Goal: Task Accomplishment & Management: Use online tool/utility

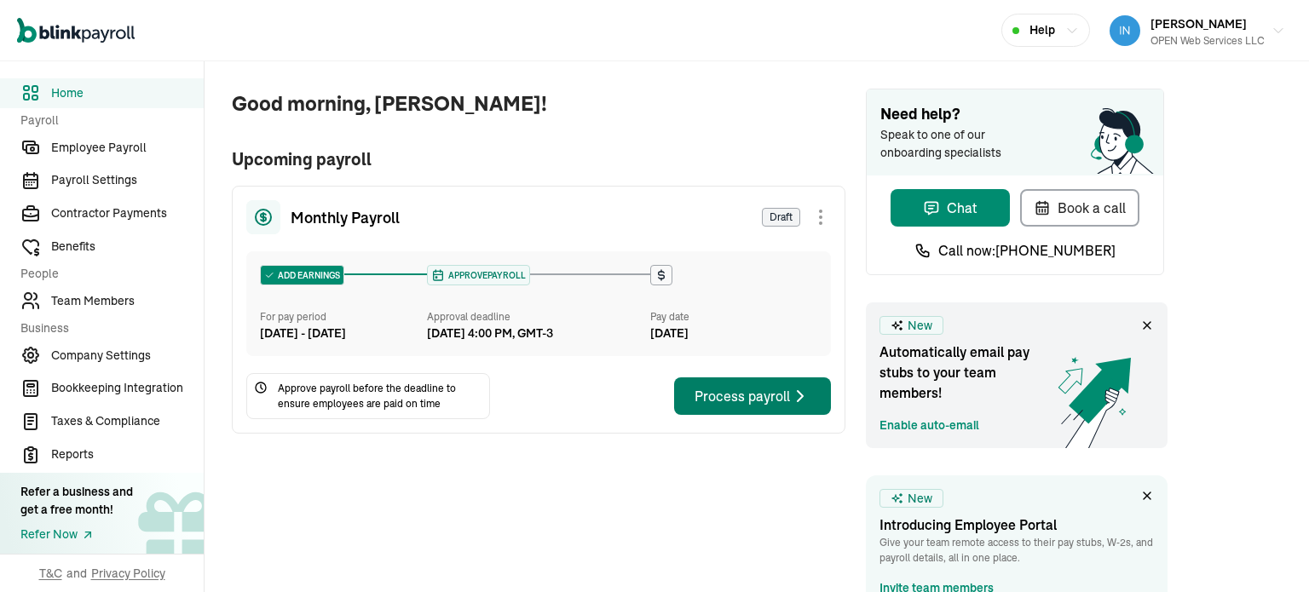
click at [713, 407] on div "Process payroll" at bounding box center [753, 396] width 116 height 20
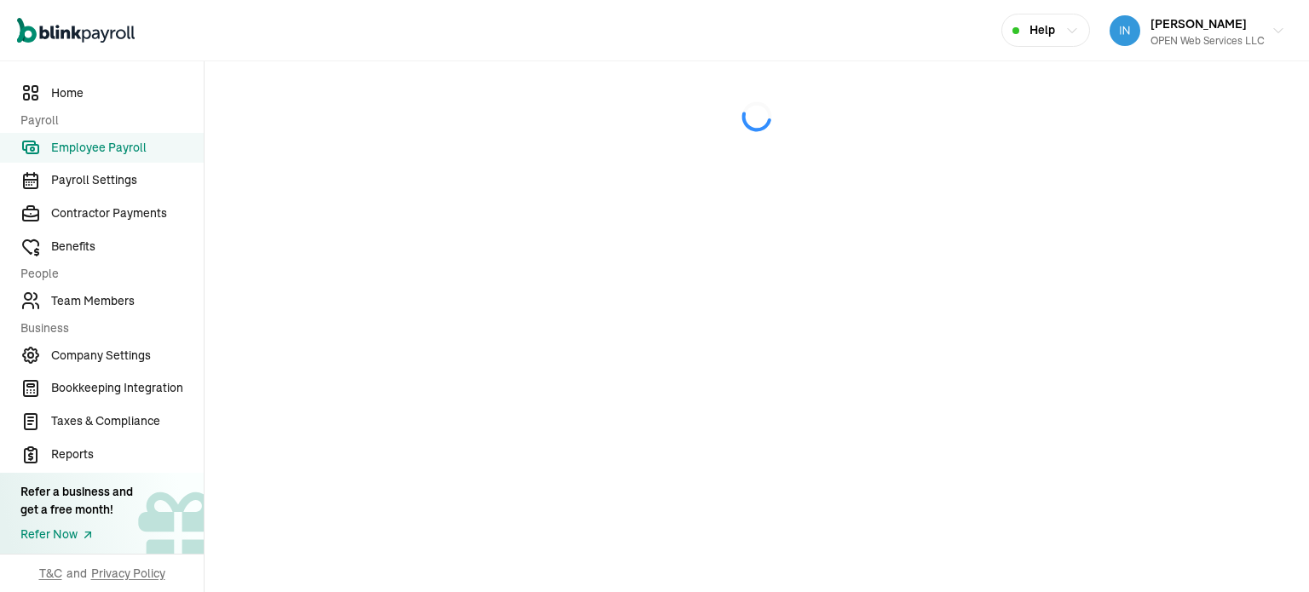
select select "direct_deposit"
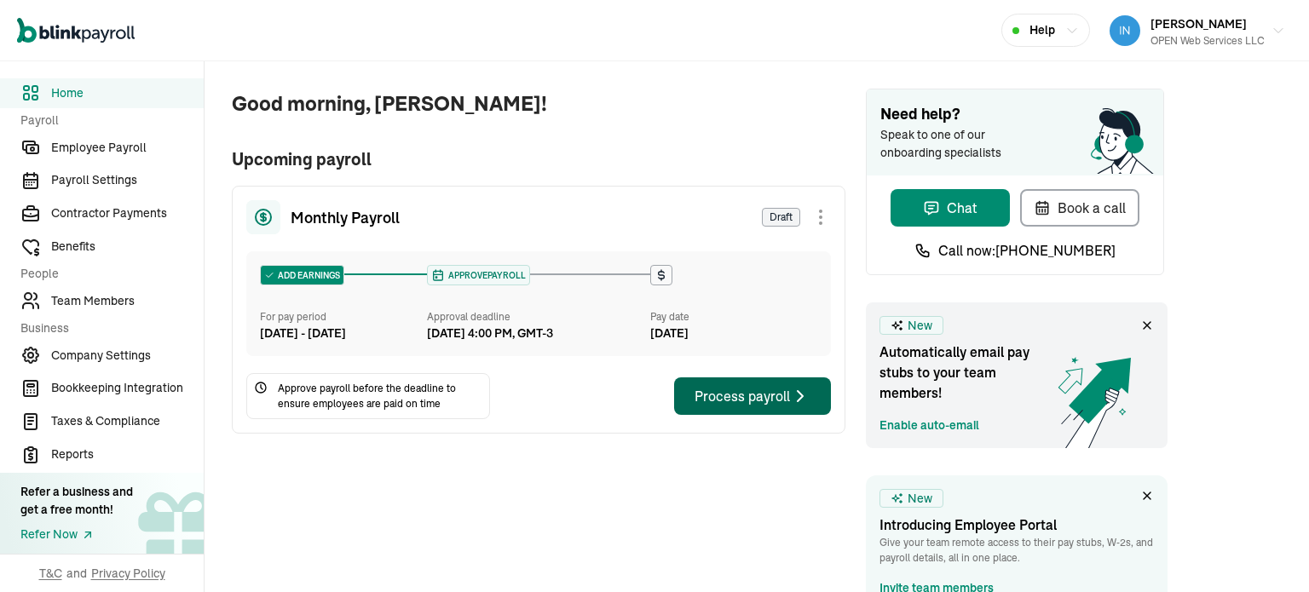
click at [713, 407] on div "Process payroll" at bounding box center [753, 396] width 116 height 20
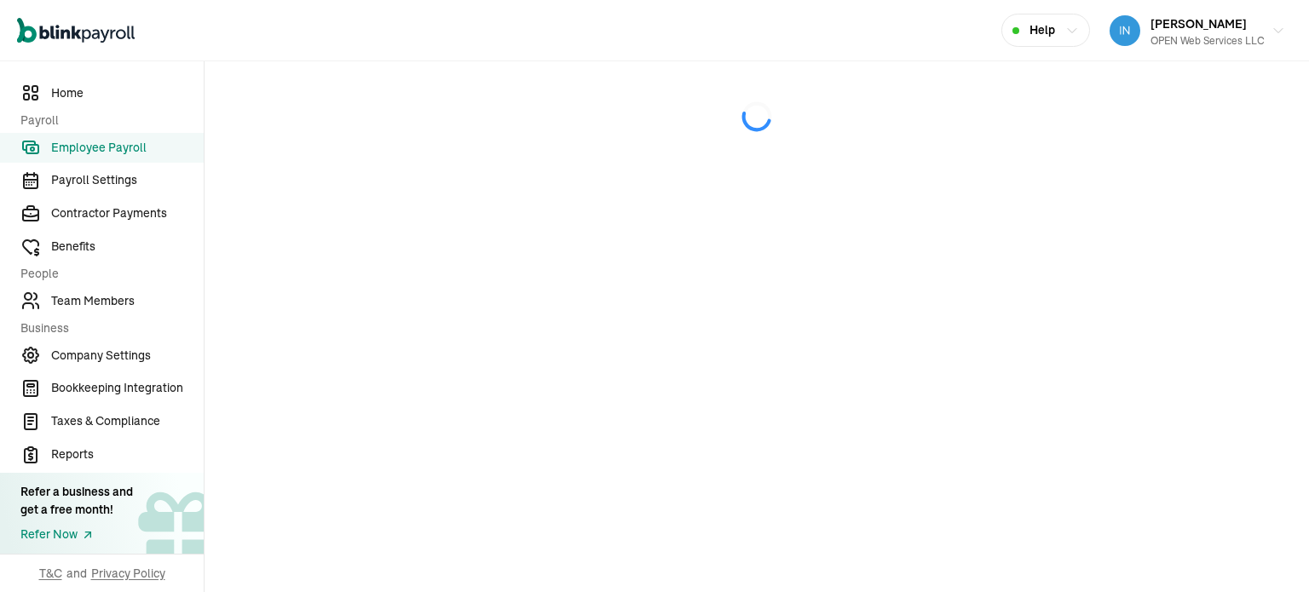
select select "direct_deposit"
